Goal: Transaction & Acquisition: Purchase product/service

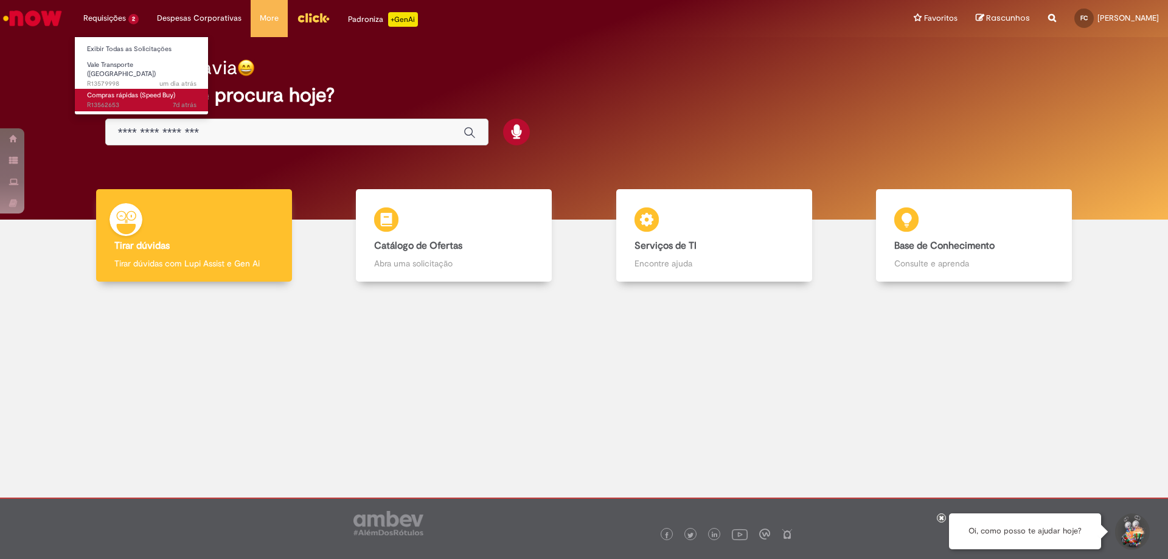
click at [119, 91] on span "Compras rápidas (Speed Buy)" at bounding box center [131, 95] width 88 height 9
click at [155, 91] on span "Compras rápidas (Speed Buy)" at bounding box center [131, 95] width 88 height 9
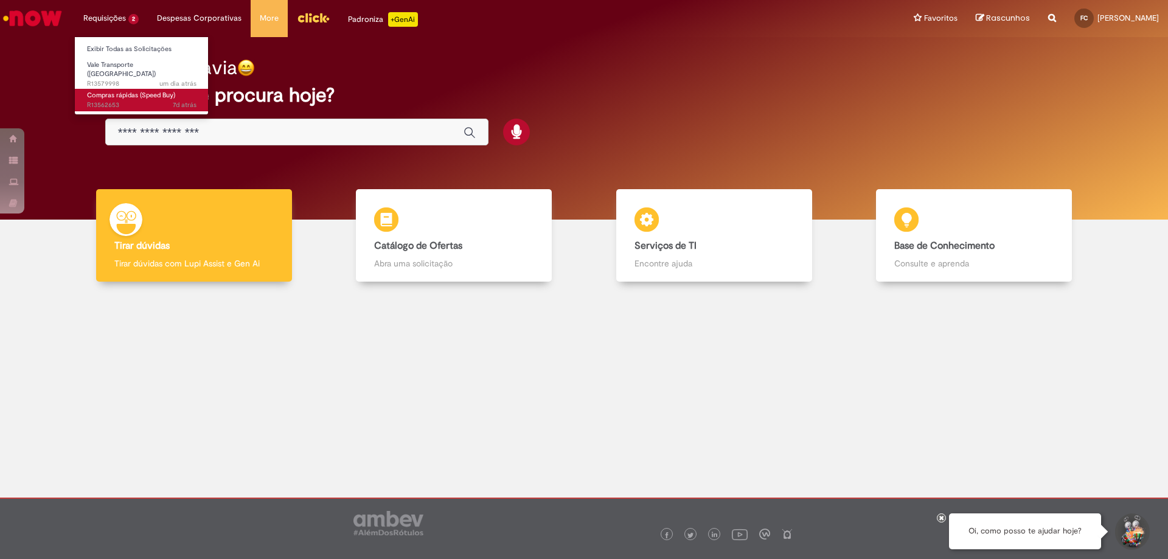
click at [155, 91] on span "Compras rápidas (Speed Buy)" at bounding box center [131, 95] width 88 height 9
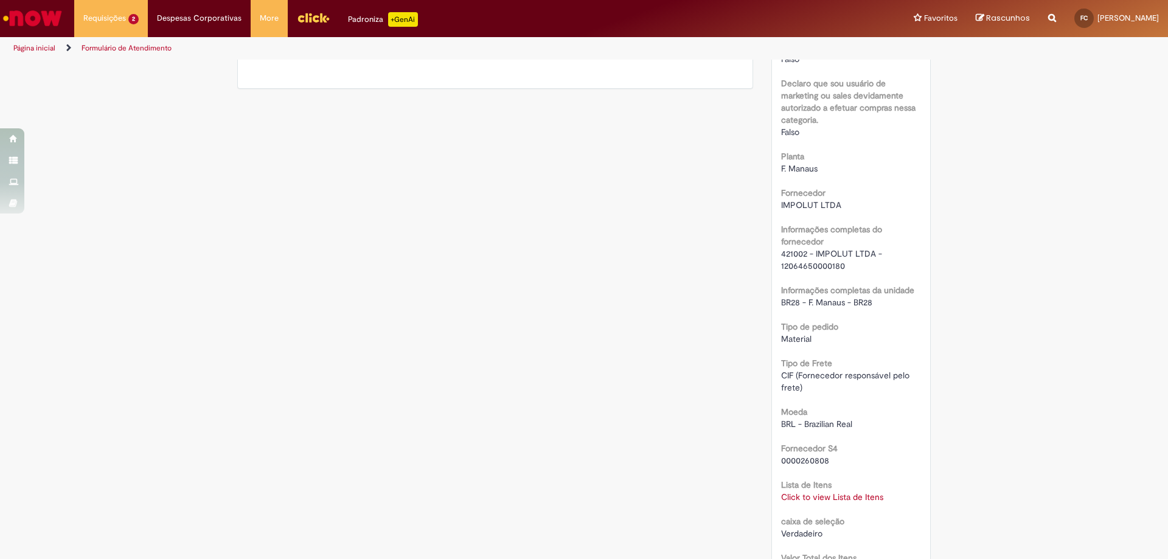
scroll to position [983, 0]
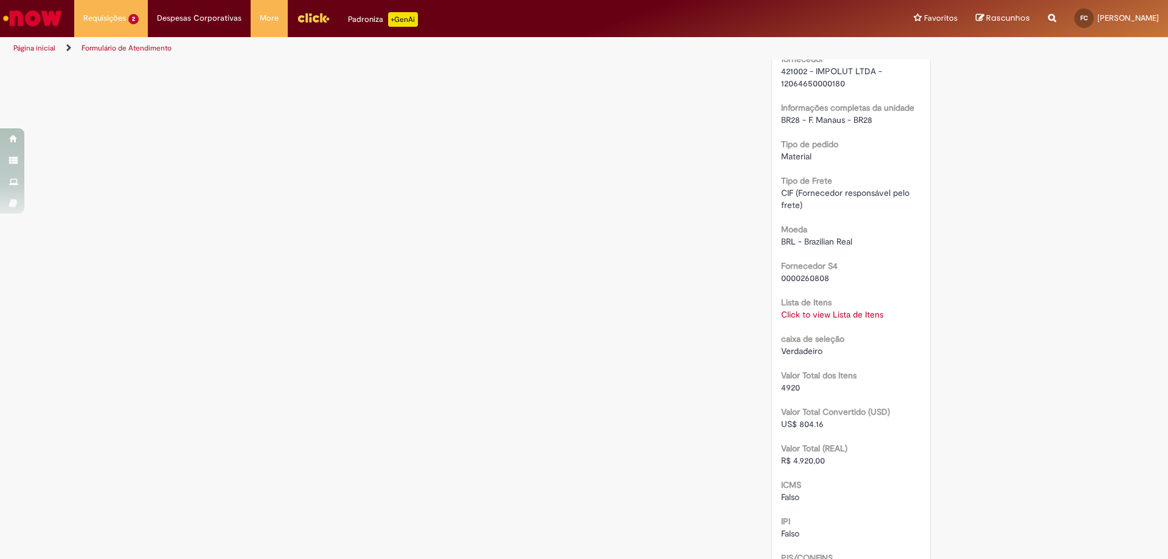
click at [845, 321] on div "RPA Moeda BRL - Brazilian Real taxa de conversão 6.1182 [GEOGRAPHIC_DATA] 8080 …" at bounding box center [851, 75] width 141 height 1513
click at [849, 313] on link "Click to view Lista de Itens" at bounding box center [832, 314] width 102 height 11
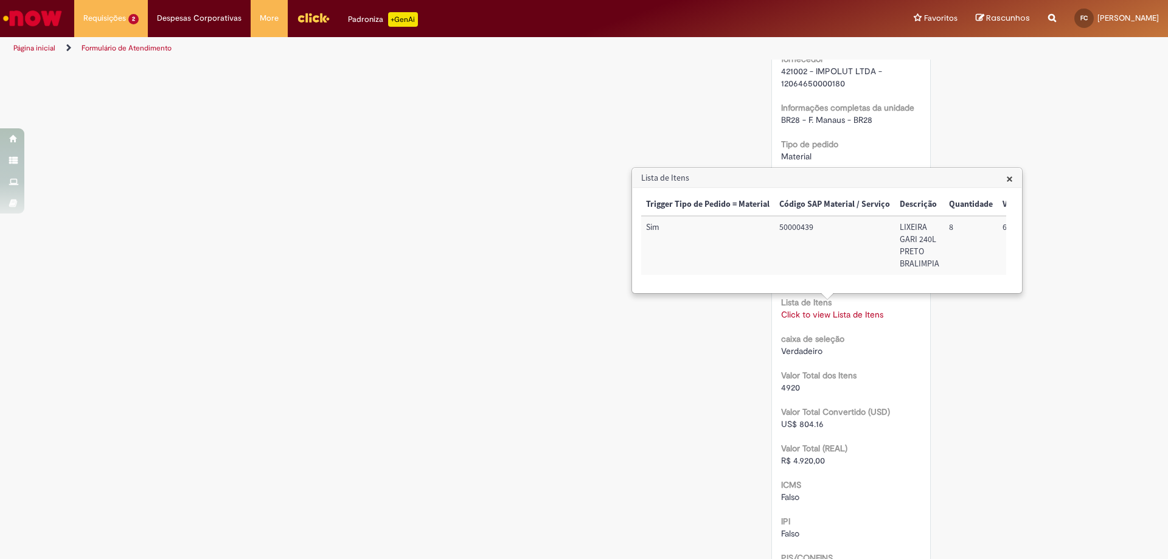
click at [793, 225] on td "50000439" at bounding box center [835, 245] width 120 height 59
copy td "50000439"
